Goal: Find specific page/section: Find specific page/section

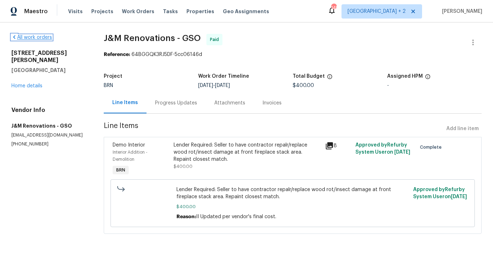
click at [42, 39] on link "All work orders" at bounding box center [31, 37] width 41 height 5
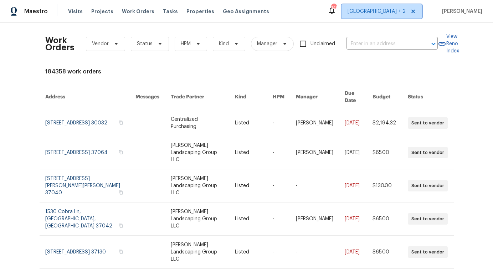
click at [400, 14] on span "[GEOGRAPHIC_DATA] + 2" at bounding box center [376, 11] width 58 height 7
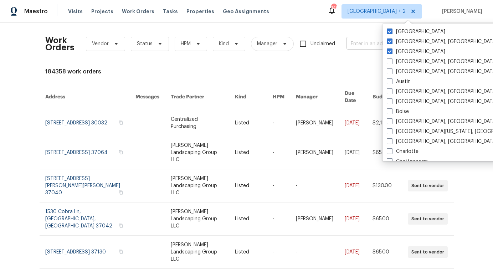
click at [368, 46] on input "text" at bounding box center [381, 43] width 71 height 11
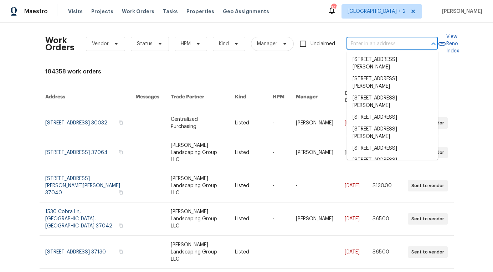
click at [368, 35] on div "Work Orders Vendor Status HPM Kind Manager Unclaimed ​" at bounding box center [241, 43] width 392 height 31
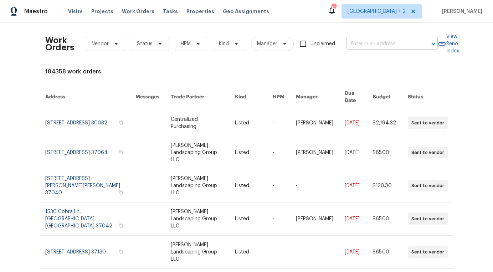
click at [367, 43] on input "text" at bounding box center [381, 43] width 71 height 11
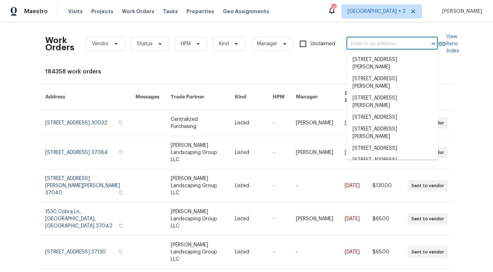
paste input "[STREET_ADDRESS]"
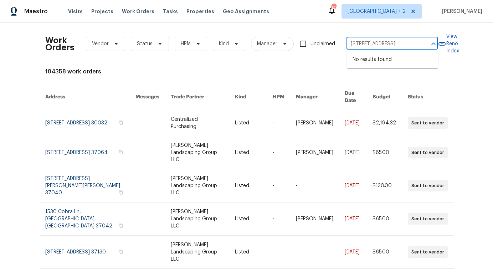
type input "[STREET_ADDRESS]"
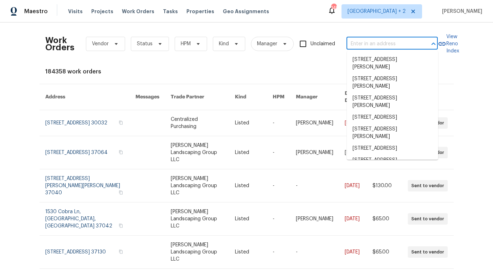
scroll to position [0, 0]
